Goal: Task Accomplishment & Management: Complete application form

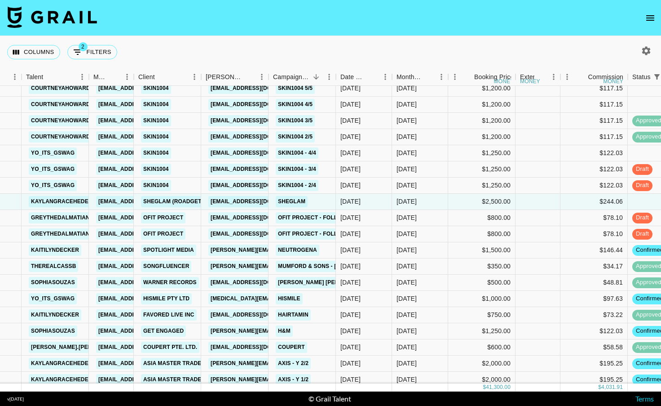
scroll to position [52, 53]
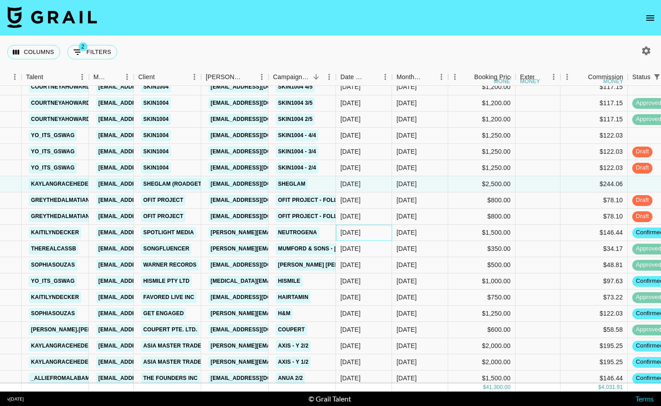
click at [373, 235] on div "[DATE]" at bounding box center [364, 233] width 56 height 16
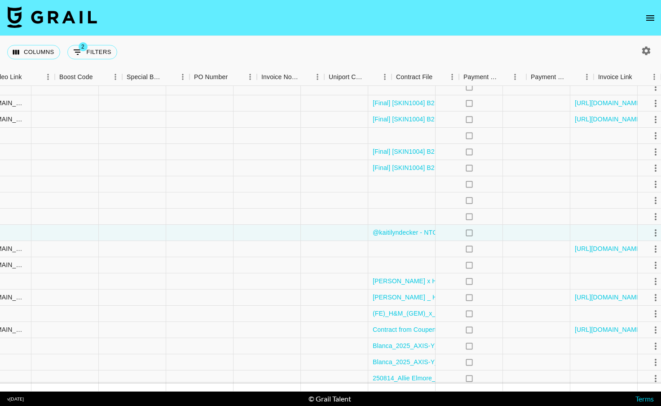
scroll to position [52, 797]
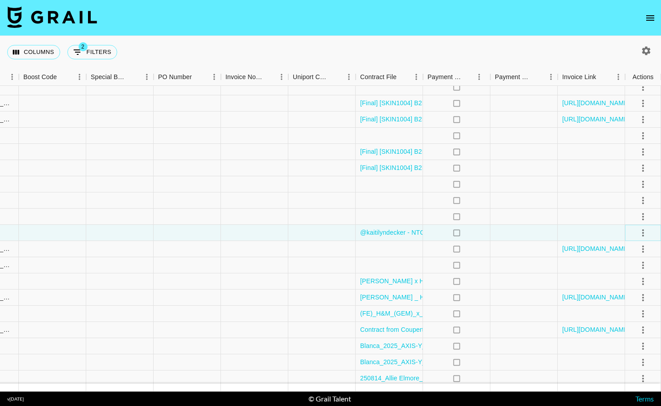
click at [639, 232] on icon "select merge strategy" at bounding box center [643, 232] width 11 height 11
click at [638, 284] on li "Draft Created" at bounding box center [632, 284] width 58 height 16
click at [529, 240] on div at bounding box center [524, 233] width 67 height 16
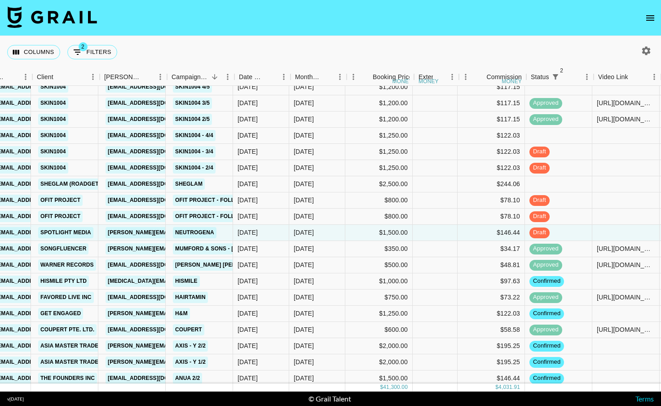
scroll to position [52, 154]
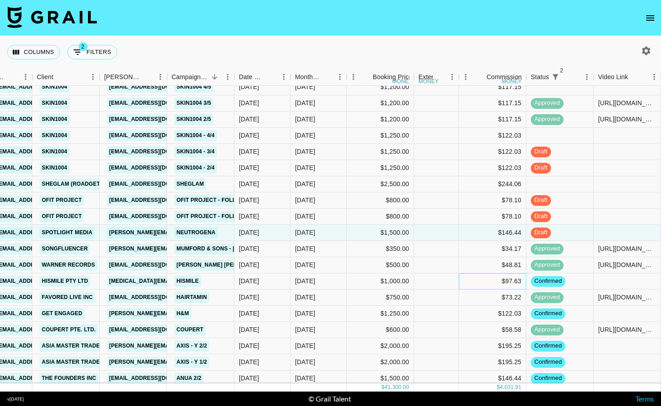
click at [470, 288] on div "$97.63" at bounding box center [492, 281] width 67 height 16
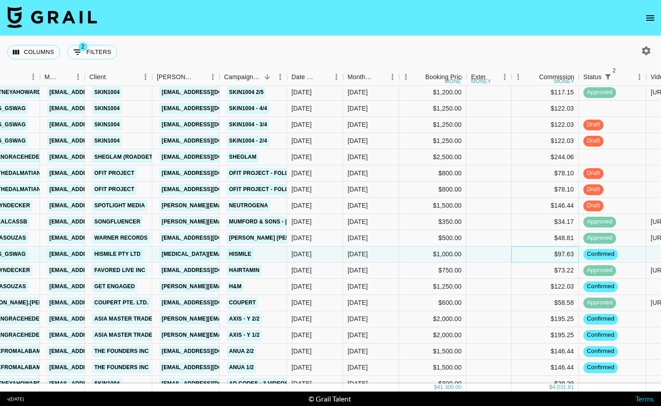
scroll to position [79, 134]
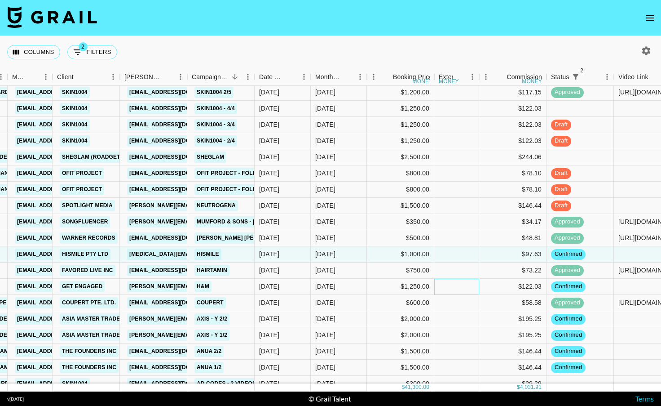
click at [471, 282] on div at bounding box center [457, 287] width 45 height 16
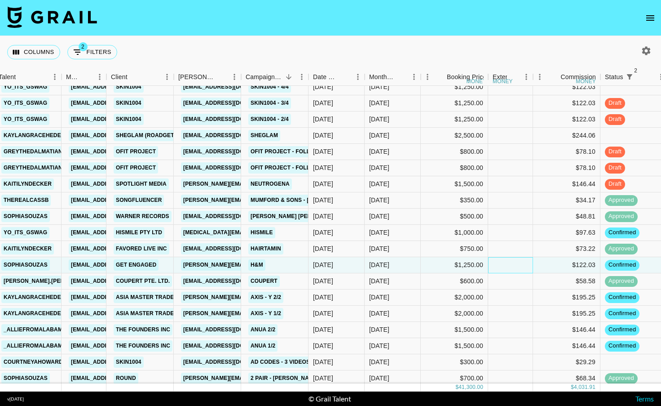
scroll to position [101, 80]
click at [490, 319] on div at bounding box center [510, 313] width 45 height 16
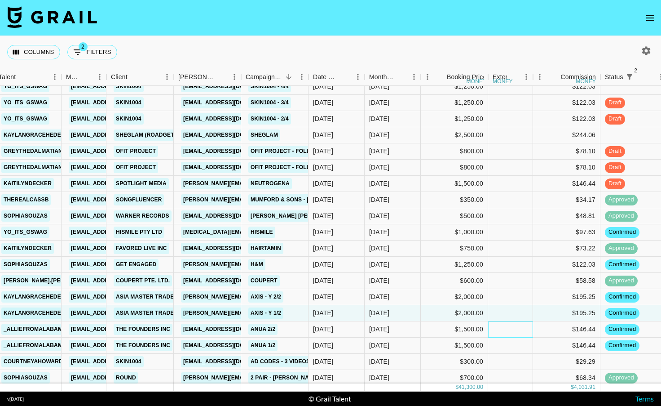
click at [490, 334] on div at bounding box center [510, 329] width 45 height 16
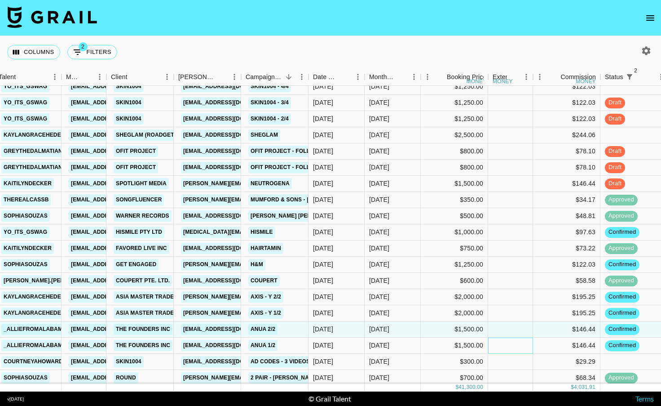
click at [490, 345] on div at bounding box center [510, 345] width 45 height 16
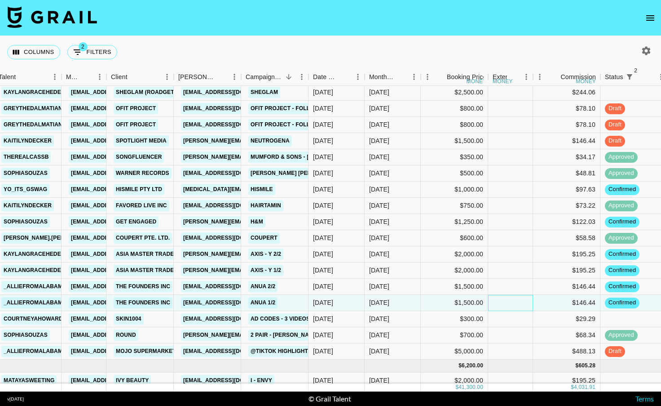
scroll to position [144, 80]
click at [608, 319] on div at bounding box center [634, 318] width 67 height 16
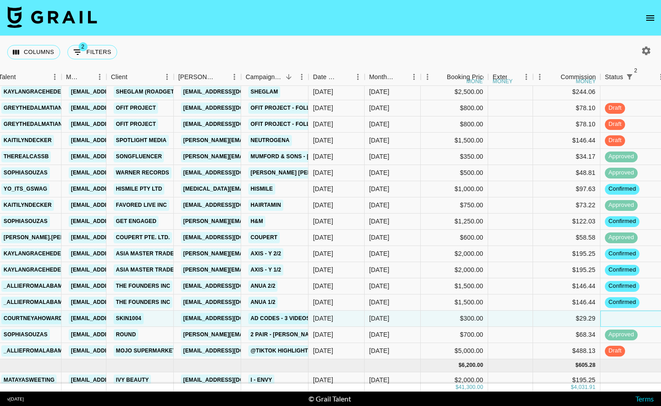
scroll to position [160, 80]
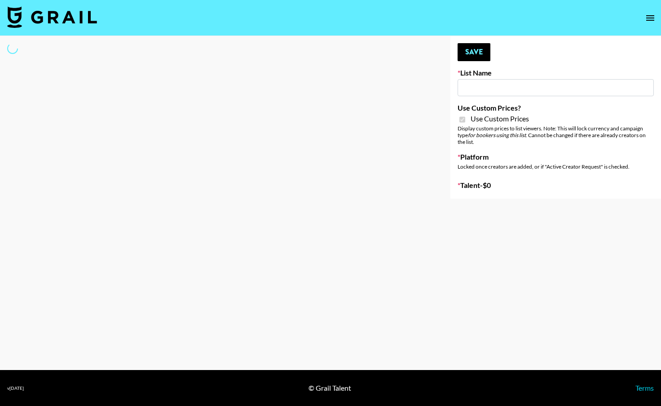
type input "Yumu Skincare"
checkbox input "true"
select select "Brand"
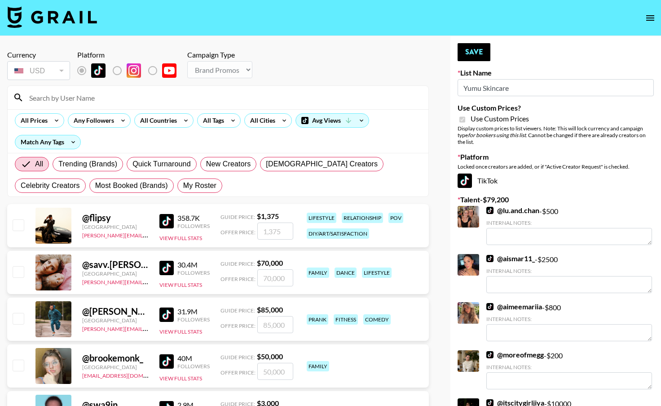
click at [154, 97] on input at bounding box center [223, 97] width 399 height 14
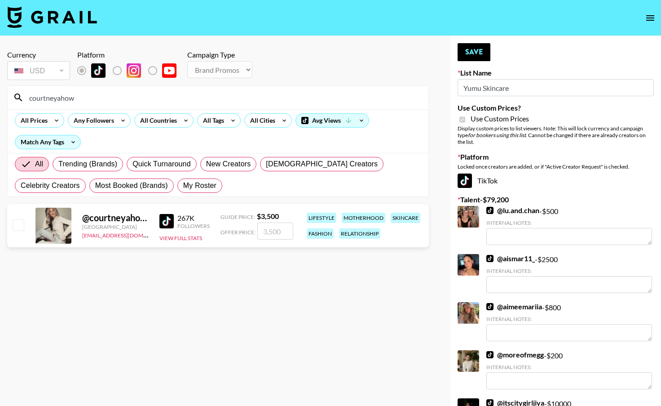
type input "courtneyahow"
click at [18, 226] on input "checkbox" at bounding box center [18, 224] width 11 height 11
checkbox input "true"
type input "3500"
click at [480, 50] on button "Save" at bounding box center [474, 52] width 33 height 18
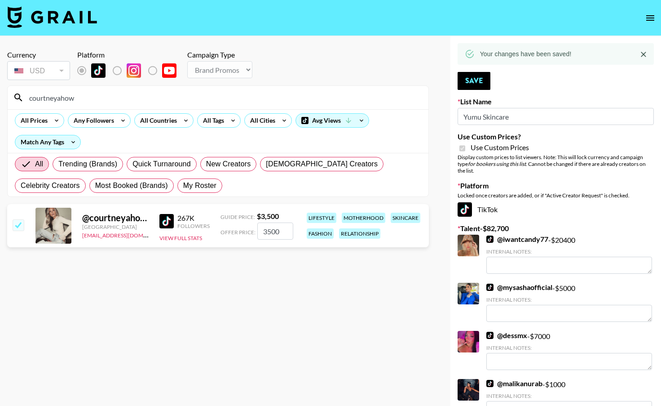
drag, startPoint x: 115, startPoint y: 95, endPoint x: 30, endPoint y: 86, distance: 85.4
click at [30, 86] on div "courtneyahow" at bounding box center [218, 97] width 421 height 23
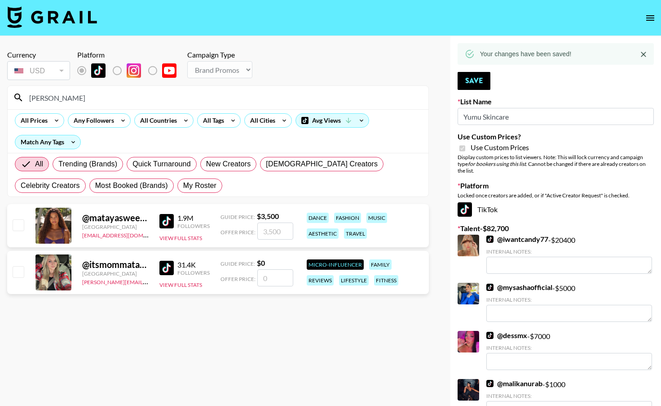
type input "mataya"
click at [23, 223] on input "checkbox" at bounding box center [18, 224] width 11 height 11
checkbox input "true"
type input "3500"
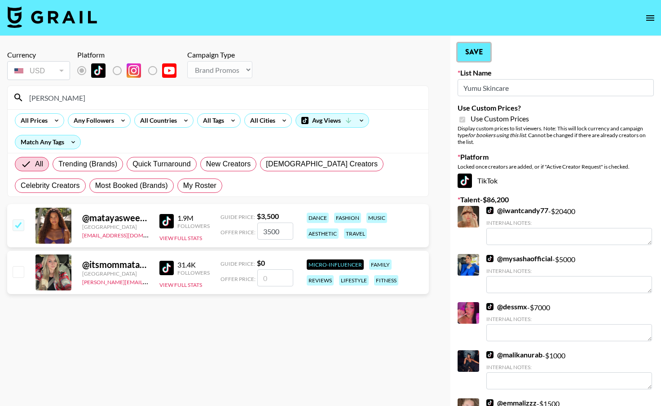
click at [474, 52] on button "Save" at bounding box center [474, 52] width 33 height 18
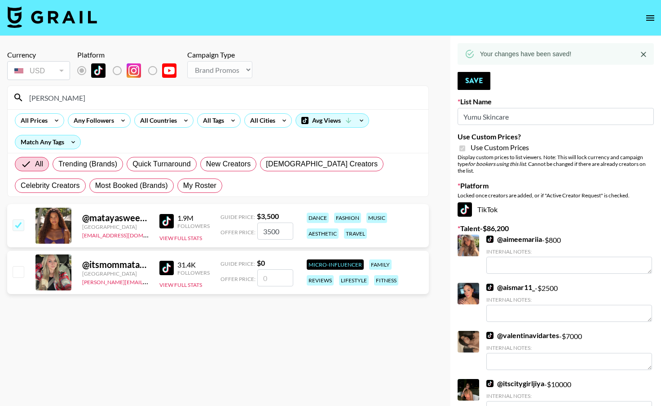
drag, startPoint x: 67, startPoint y: 100, endPoint x: 13, endPoint y: 93, distance: 53.9
click at [13, 93] on div "mataya" at bounding box center [218, 97] width 421 height 23
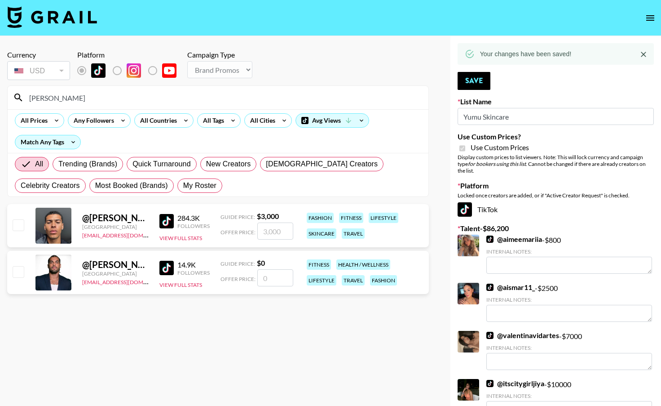
type input "josh_"
click at [20, 224] on input "checkbox" at bounding box center [18, 224] width 11 height 11
checkbox input "true"
type input "3000"
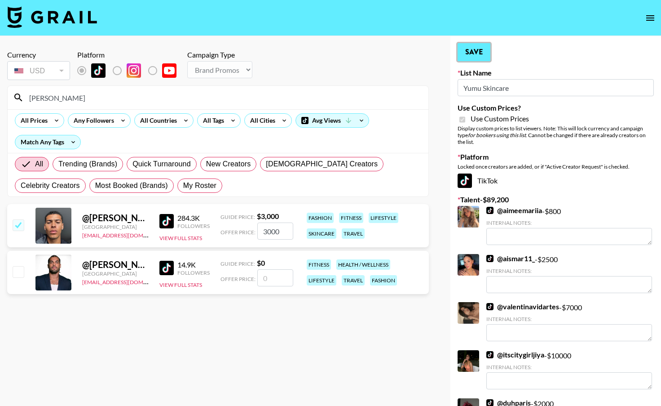
click at [469, 56] on button "Save" at bounding box center [474, 52] width 33 height 18
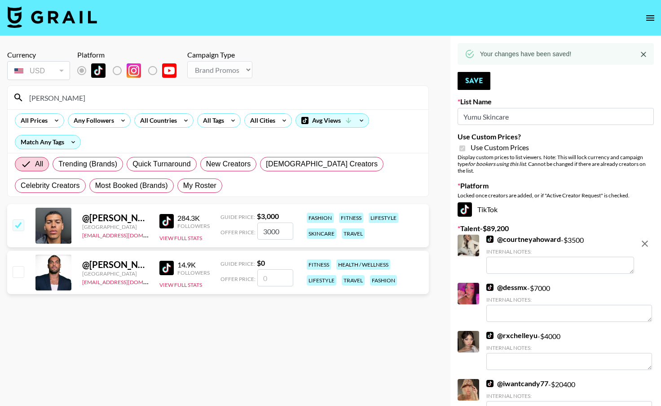
drag, startPoint x: 58, startPoint y: 96, endPoint x: -9, endPoint y: 98, distance: 67.5
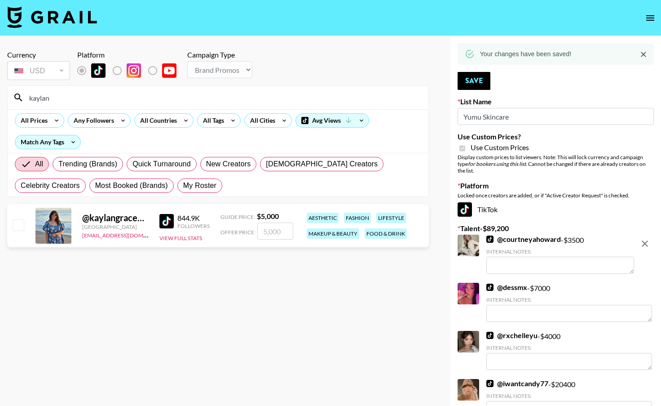
type input "kaylan"
click at [22, 222] on input "checkbox" at bounding box center [18, 224] width 11 height 11
checkbox input "true"
type input "5000"
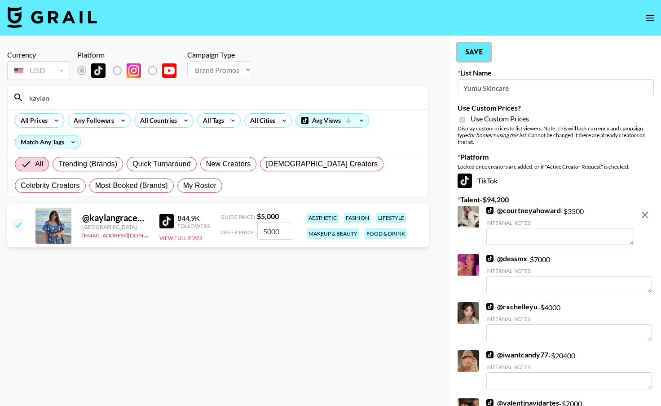
click at [470, 49] on button "Save" at bounding box center [474, 52] width 33 height 18
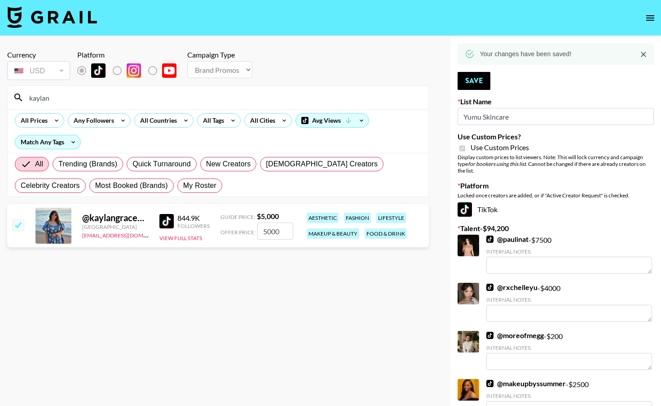
drag, startPoint x: 70, startPoint y: 96, endPoint x: -14, endPoint y: 90, distance: 84.2
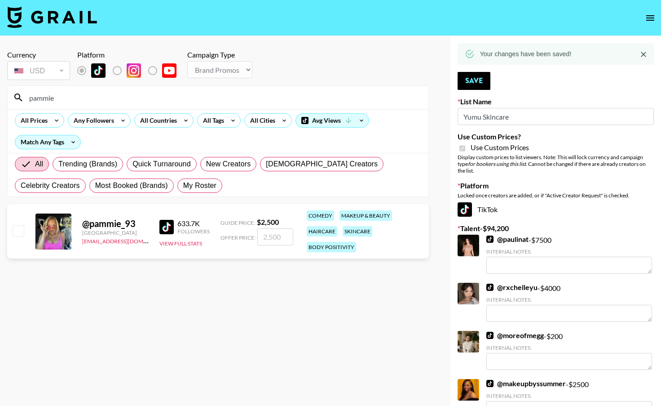
type input "pammie"
click at [18, 231] on input "checkbox" at bounding box center [18, 230] width 11 height 11
checkbox input "true"
type input "2500"
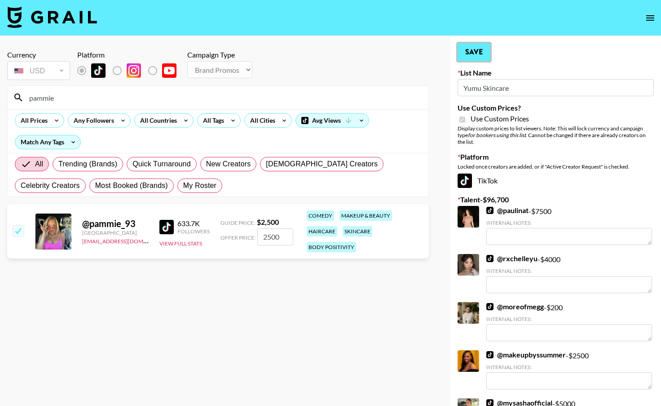
click at [479, 55] on button "Save" at bounding box center [474, 52] width 33 height 18
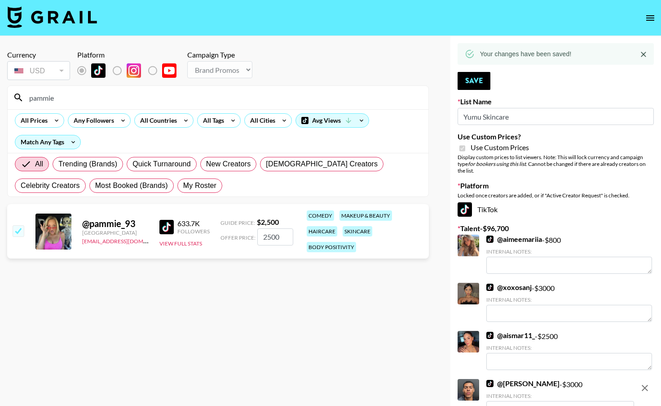
click at [98, 92] on input "pammie" at bounding box center [223, 97] width 399 height 14
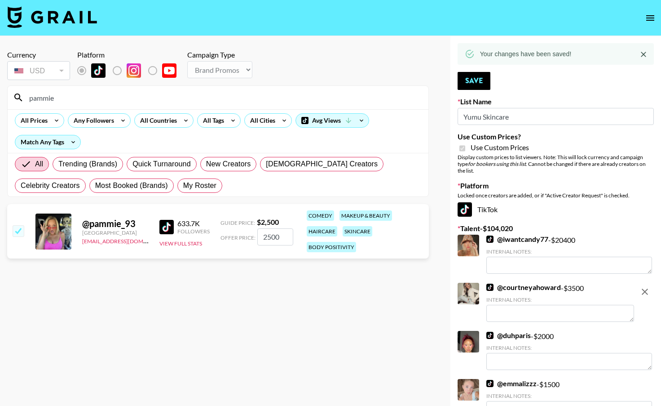
drag, startPoint x: 95, startPoint y: 97, endPoint x: 22, endPoint y: 97, distance: 72.3
click at [22, 97] on div "pammie" at bounding box center [218, 97] width 421 height 23
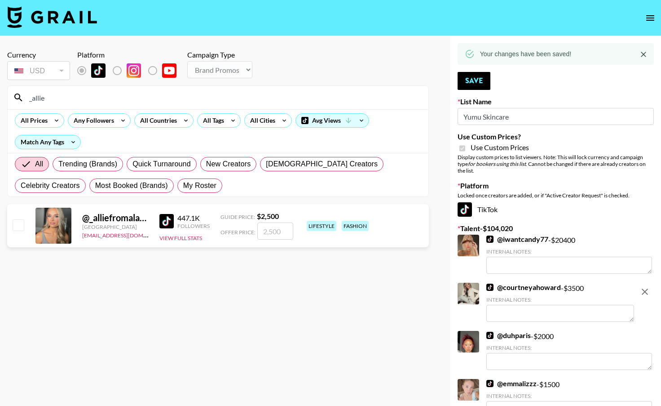
type input "_allie"
click at [18, 225] on input "checkbox" at bounding box center [18, 224] width 11 height 11
checkbox input "true"
type input "2500"
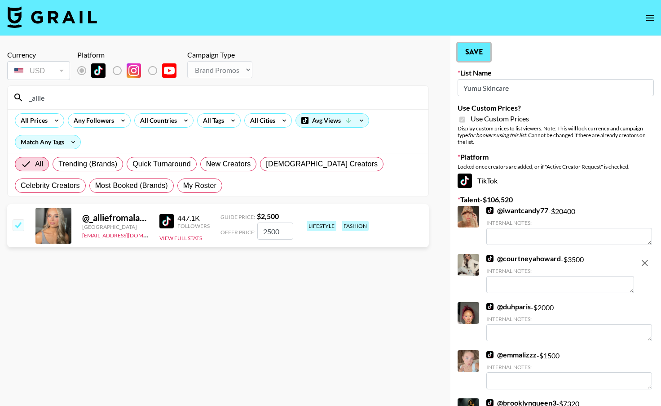
click at [488, 50] on button "Save" at bounding box center [474, 52] width 33 height 18
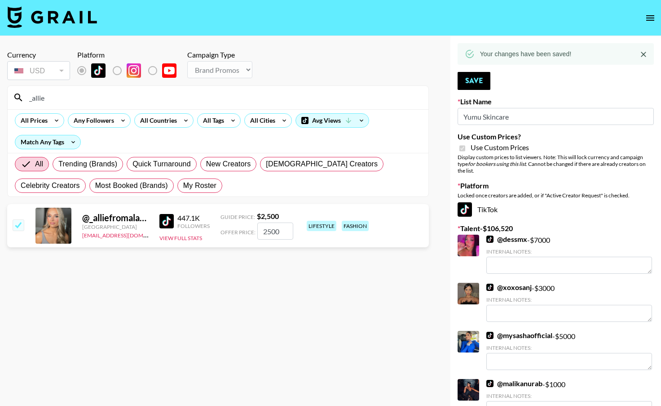
drag, startPoint x: 53, startPoint y: 110, endPoint x: 53, endPoint y: 105, distance: 5.0
click at [53, 110] on div "All Prices Any Followers All Countries All Tags All Cities Avg Views Match Any …" at bounding box center [218, 131] width 421 height 44
drag, startPoint x: 53, startPoint y: 98, endPoint x: 23, endPoint y: 96, distance: 29.7
click at [24, 96] on input "_allie" at bounding box center [223, 97] width 399 height 14
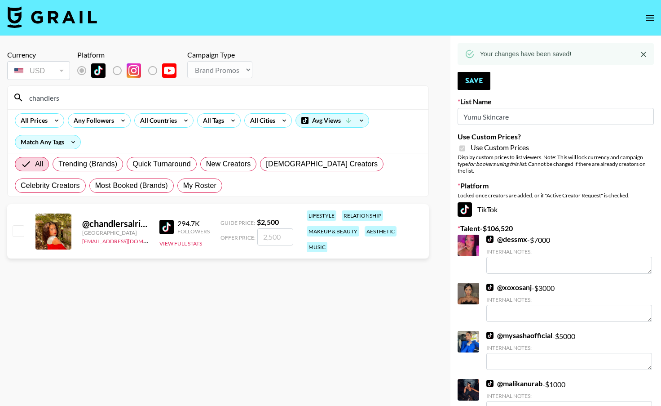
type input "chandlers"
click at [17, 231] on div at bounding box center [18, 231] width 14 height 15
click at [22, 231] on input "checkbox" at bounding box center [18, 230] width 11 height 11
checkbox input "true"
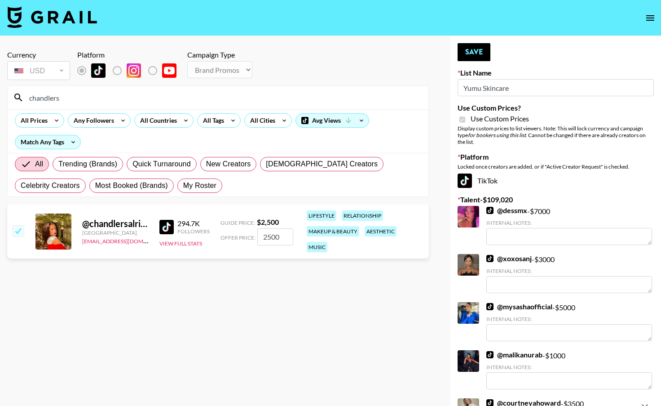
drag, startPoint x: 282, startPoint y: 232, endPoint x: 237, endPoint y: 232, distance: 44.9
click at [237, 232] on div "Offer Price: 2500" at bounding box center [257, 236] width 73 height 17
type input "1500"
click at [479, 50] on button "Save" at bounding box center [474, 52] width 33 height 18
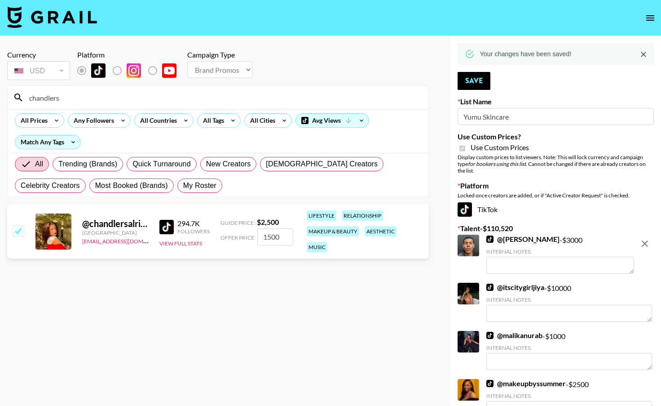
drag, startPoint x: 73, startPoint y: 98, endPoint x: -1, endPoint y: 95, distance: 74.2
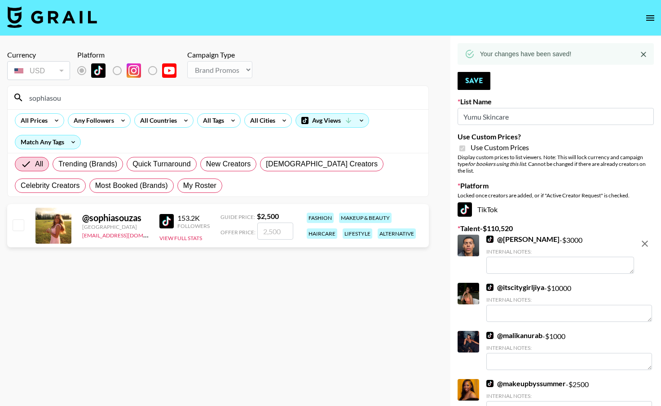
type input "sophiasou"
click at [17, 226] on input "checkbox" at bounding box center [18, 224] width 11 height 11
checkbox input "true"
type input "2500"
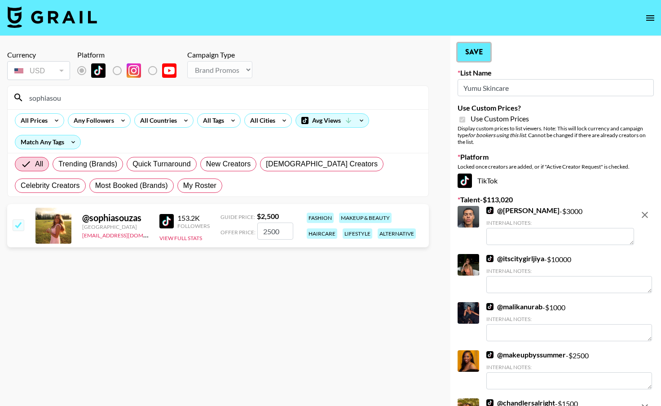
click at [477, 54] on button "Save" at bounding box center [474, 52] width 33 height 18
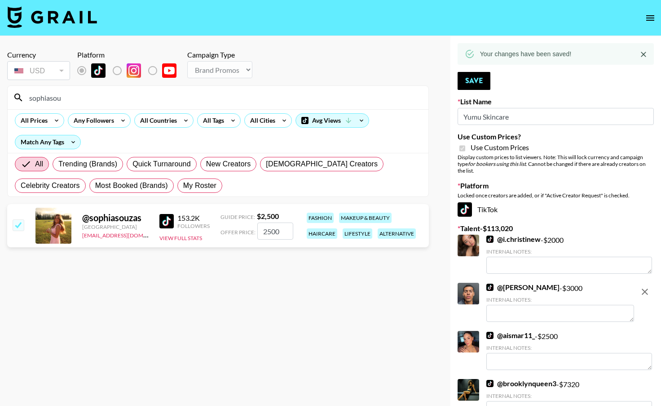
drag, startPoint x: 72, startPoint y: 98, endPoint x: 18, endPoint y: 98, distance: 54.4
click at [18, 98] on div "sophiasou" at bounding box center [218, 97] width 421 height 23
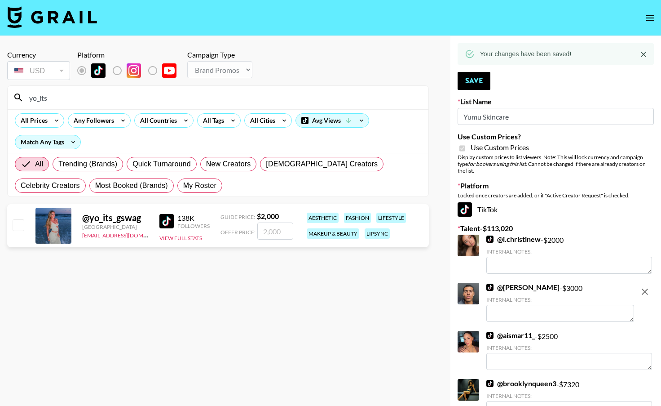
type input "yo_its"
click at [13, 231] on div at bounding box center [18, 225] width 14 height 15
click at [17, 226] on input "checkbox" at bounding box center [18, 224] width 11 height 11
checkbox input "true"
type input "2000"
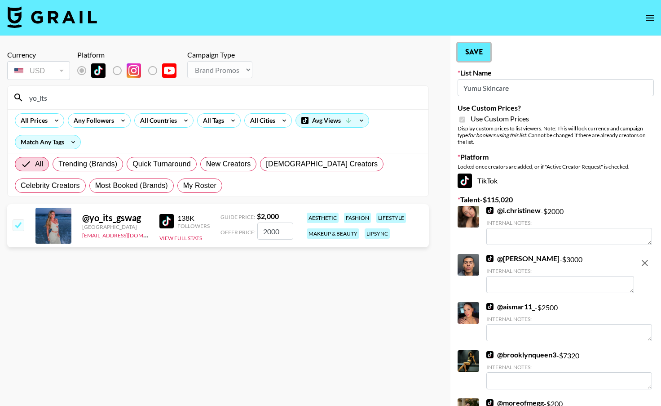
click at [474, 54] on button "Save" at bounding box center [474, 52] width 33 height 18
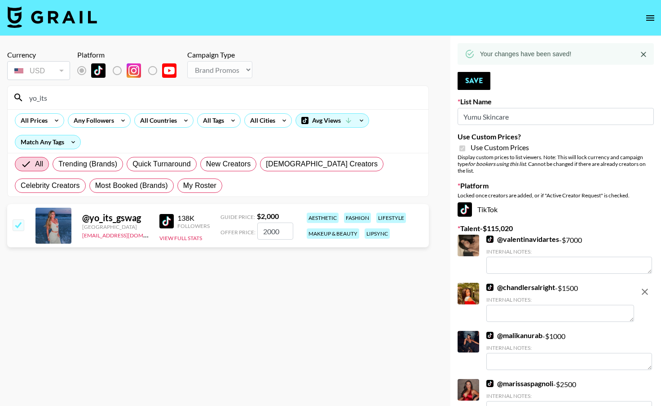
drag, startPoint x: 73, startPoint y: 97, endPoint x: -8, endPoint y: 98, distance: 81.3
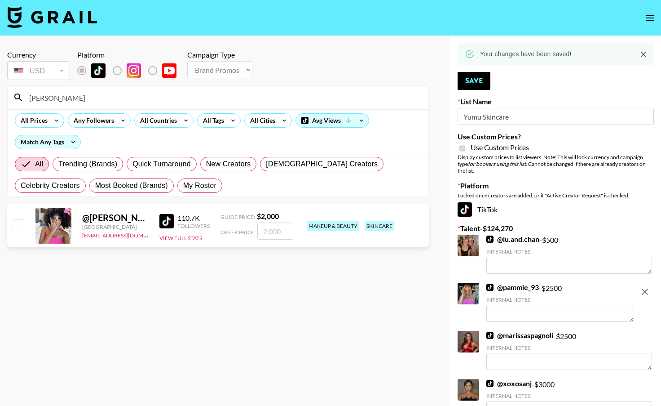
type input "natalya"
click at [17, 224] on input "checkbox" at bounding box center [18, 224] width 11 height 11
checkbox input "true"
type input "2000"
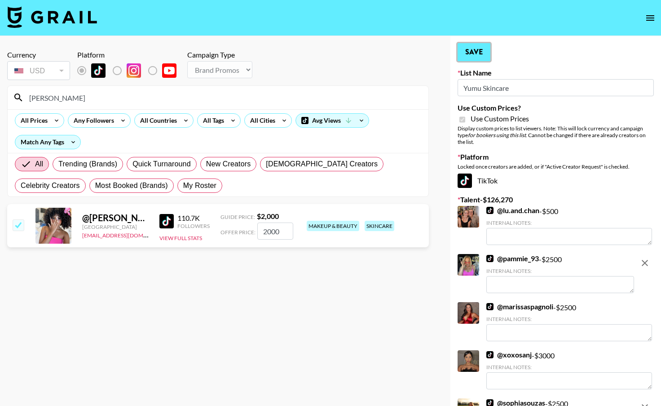
click at [486, 56] on button "Save" at bounding box center [474, 52] width 33 height 18
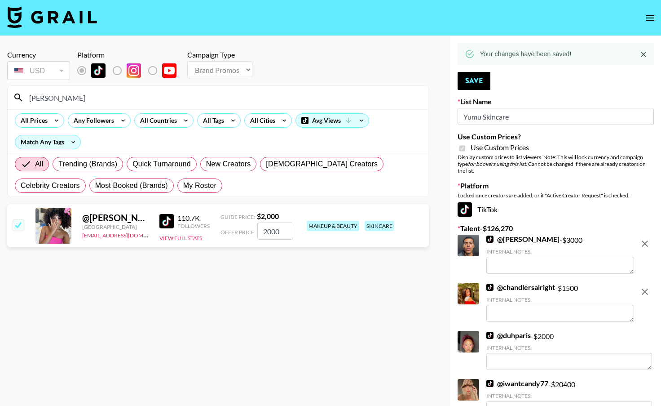
drag, startPoint x: 71, startPoint y: 95, endPoint x: -9, endPoint y: 95, distance: 79.5
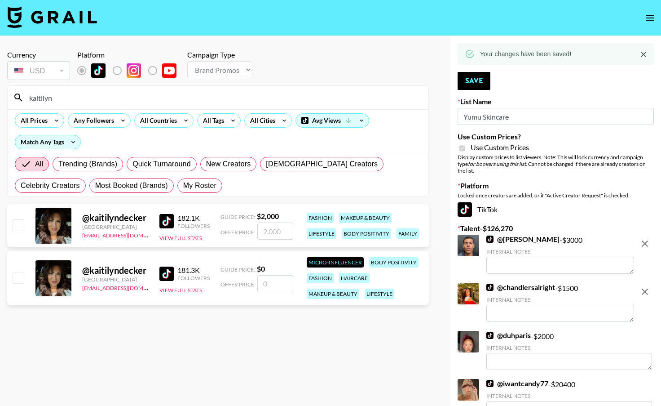
type input "kaitilyn"
click at [21, 218] on div at bounding box center [18, 225] width 14 height 15
click at [18, 231] on div at bounding box center [18, 225] width 14 height 15
click at [18, 224] on input "checkbox" at bounding box center [18, 224] width 11 height 11
checkbox input "true"
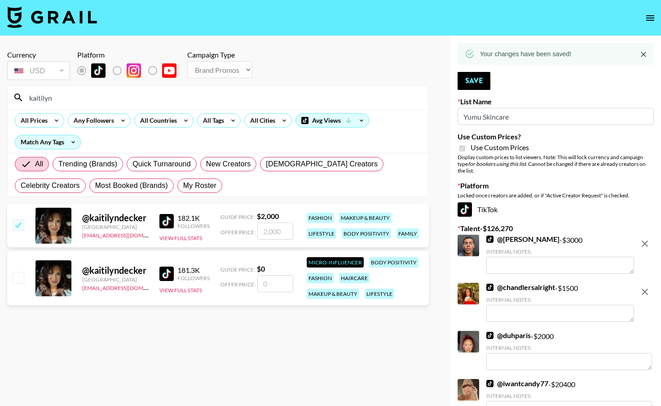
type input "2000"
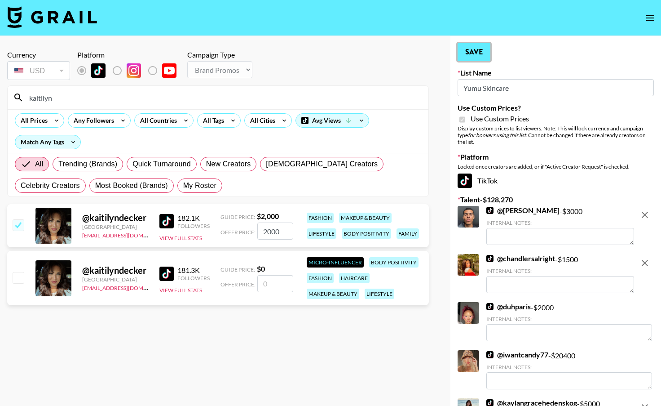
click at [470, 43] on button "Save" at bounding box center [474, 52] width 33 height 18
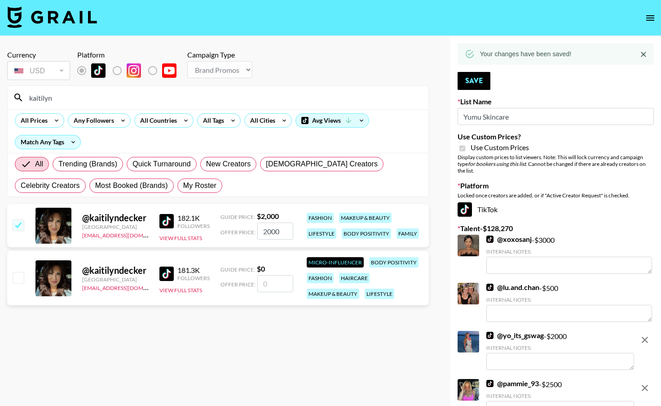
drag, startPoint x: 67, startPoint y: 102, endPoint x: 0, endPoint y: 101, distance: 67.0
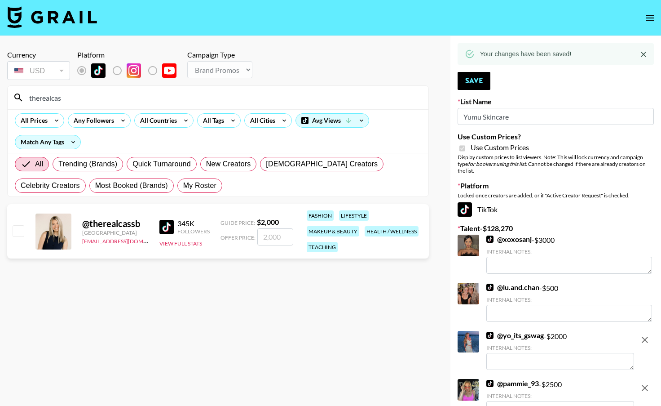
type input "therealcas"
click at [21, 230] on input "checkbox" at bounding box center [18, 230] width 11 height 11
checkbox input "true"
type input "2000"
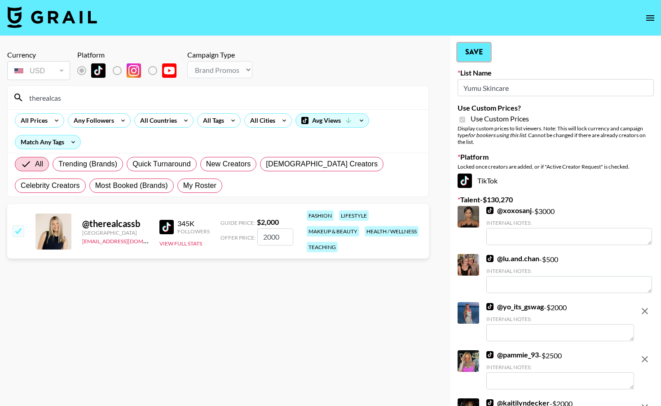
click at [479, 57] on button "Save" at bounding box center [474, 52] width 33 height 18
